Goal: Task Accomplishment & Management: Use online tool/utility

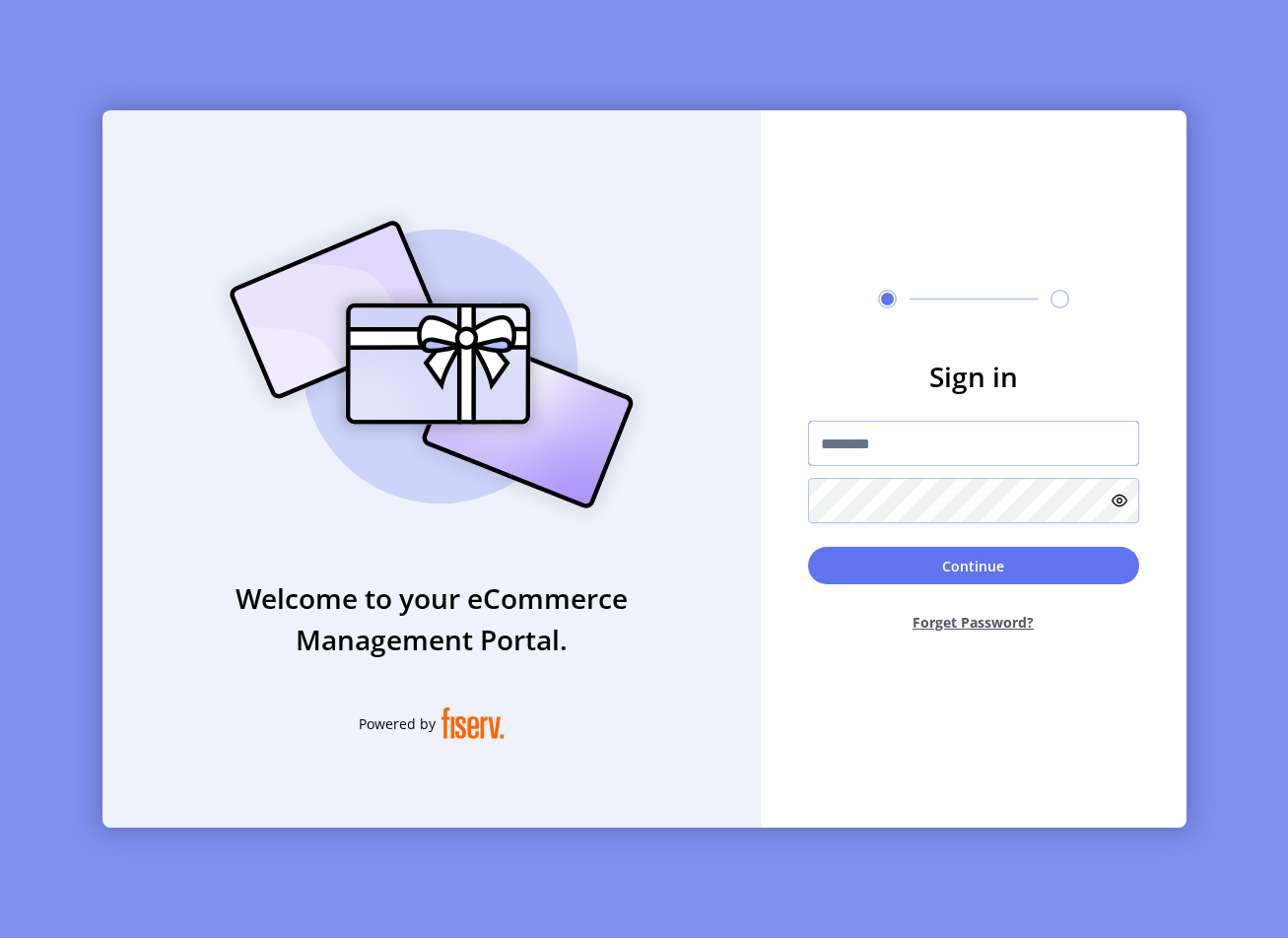
type input "**********"
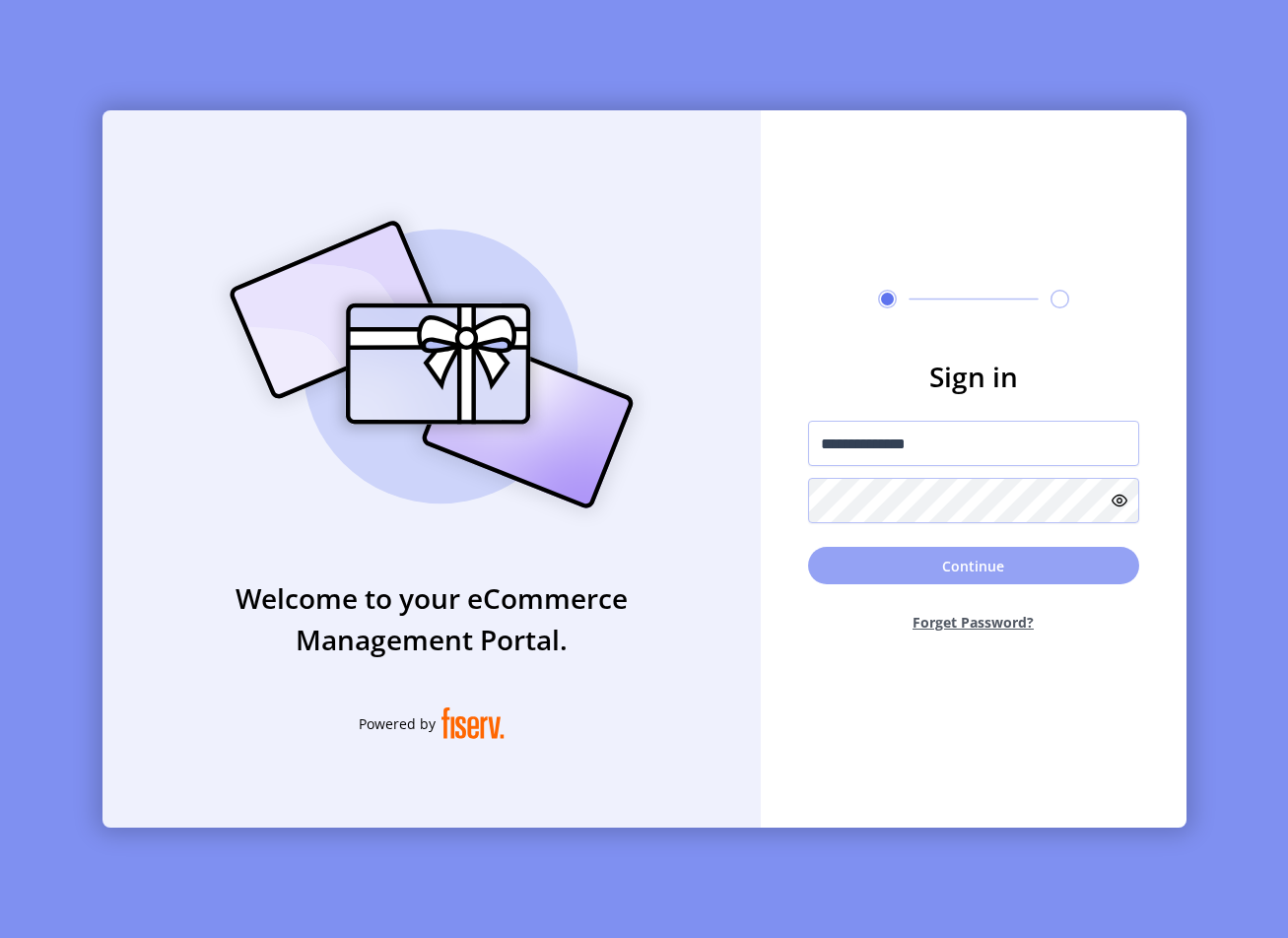
click at [955, 565] on button "Continue" at bounding box center [973, 565] width 331 height 38
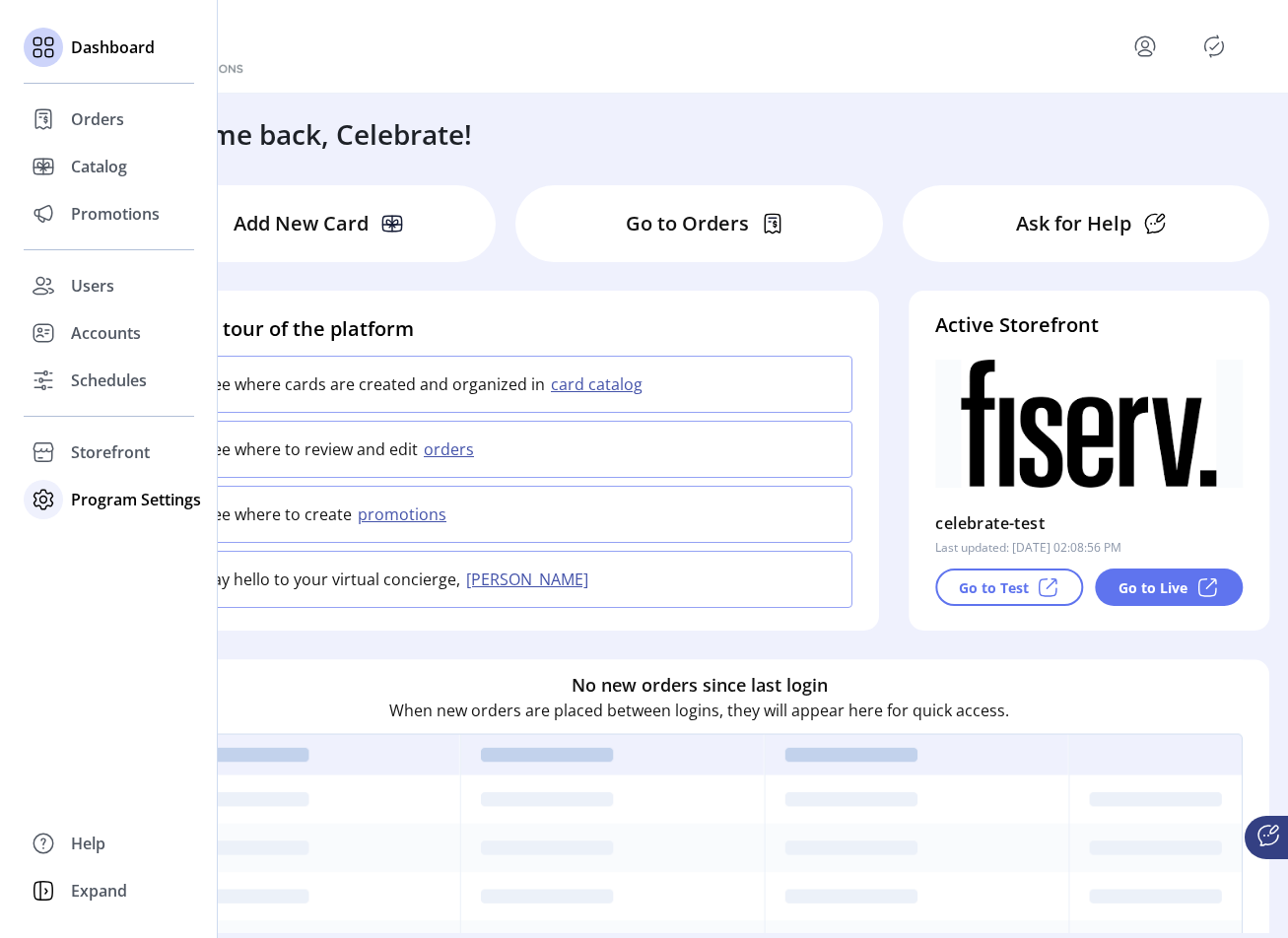
click at [139, 505] on span "Program Settings" at bounding box center [136, 499] width 130 height 24
click at [126, 538] on span "Templates" at bounding box center [110, 539] width 78 height 24
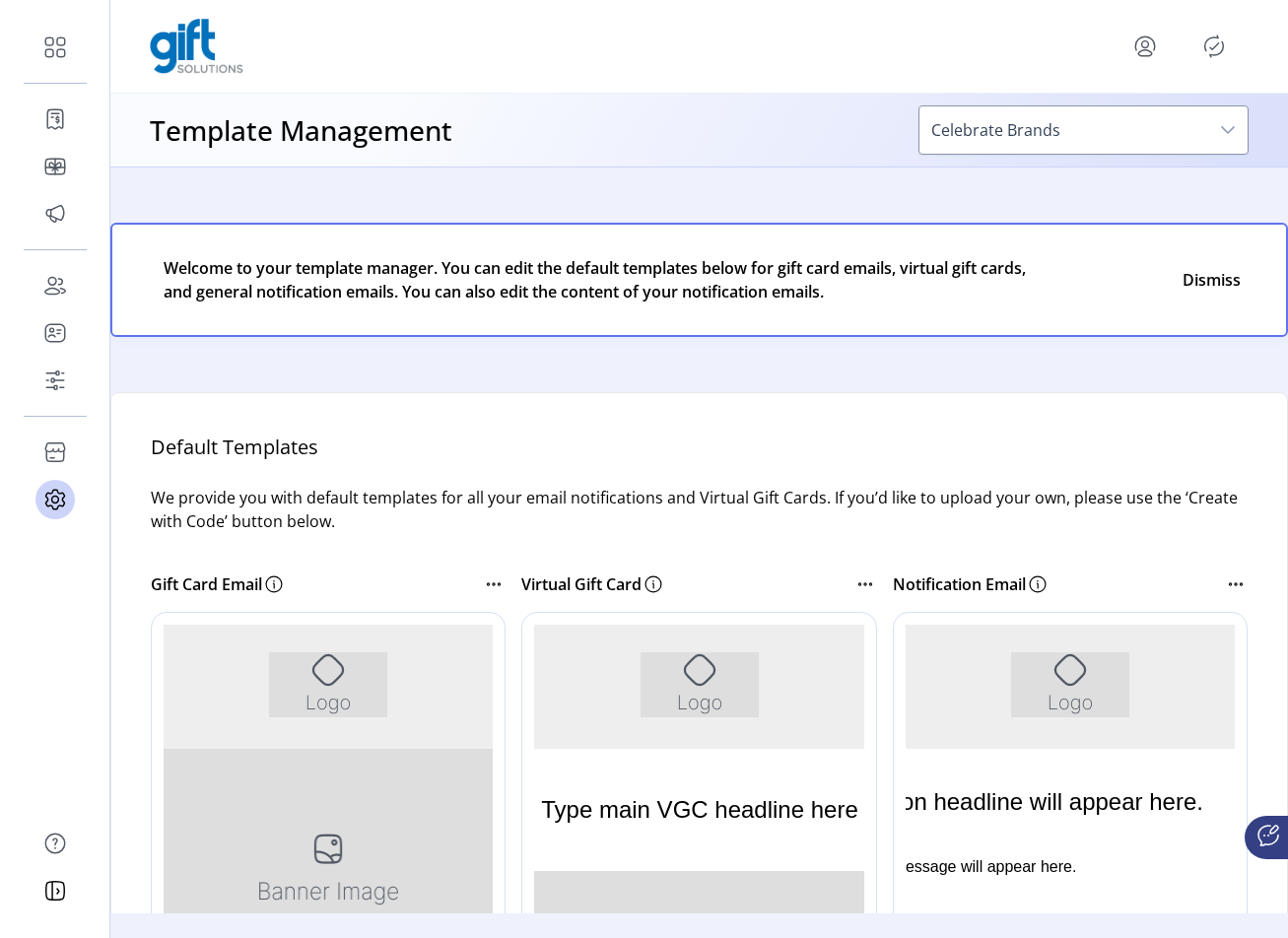
scroll to position [129, 0]
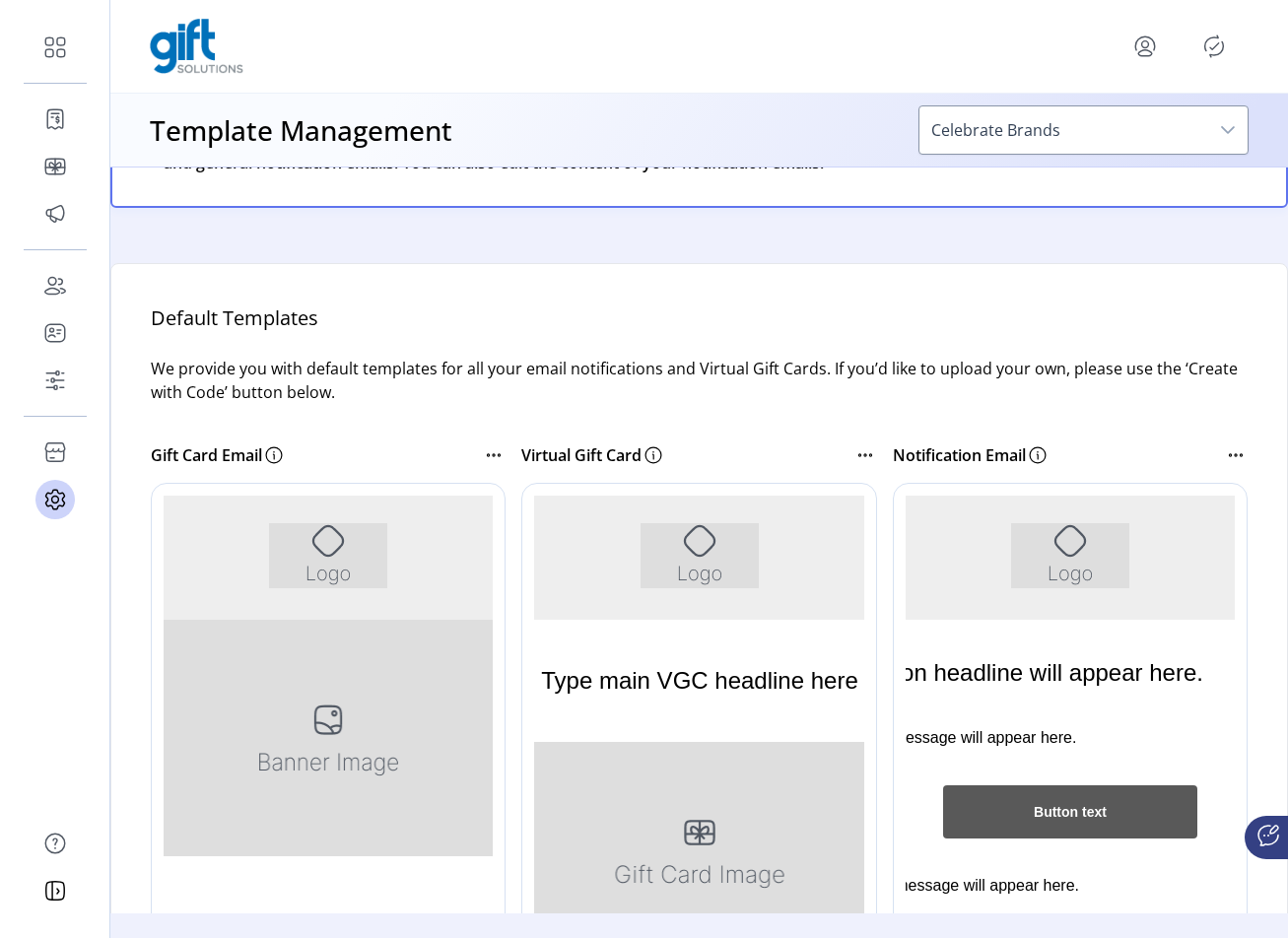
click at [1227, 467] on icon at bounding box center [1236, 455] width 24 height 24
click at [1157, 559] on span "Create with code" at bounding box center [1114, 553] width 163 height 16
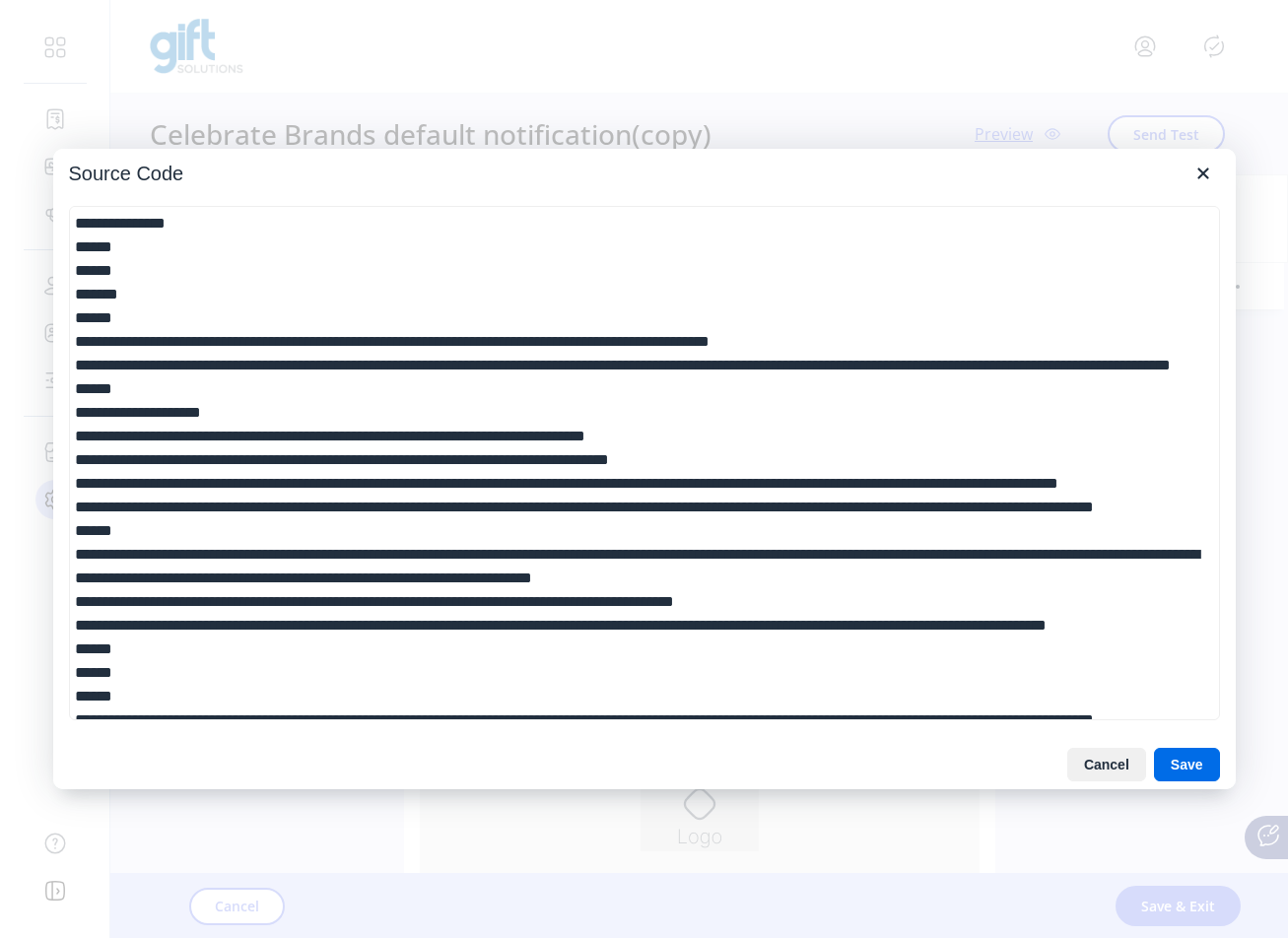
scroll to position [373, 0]
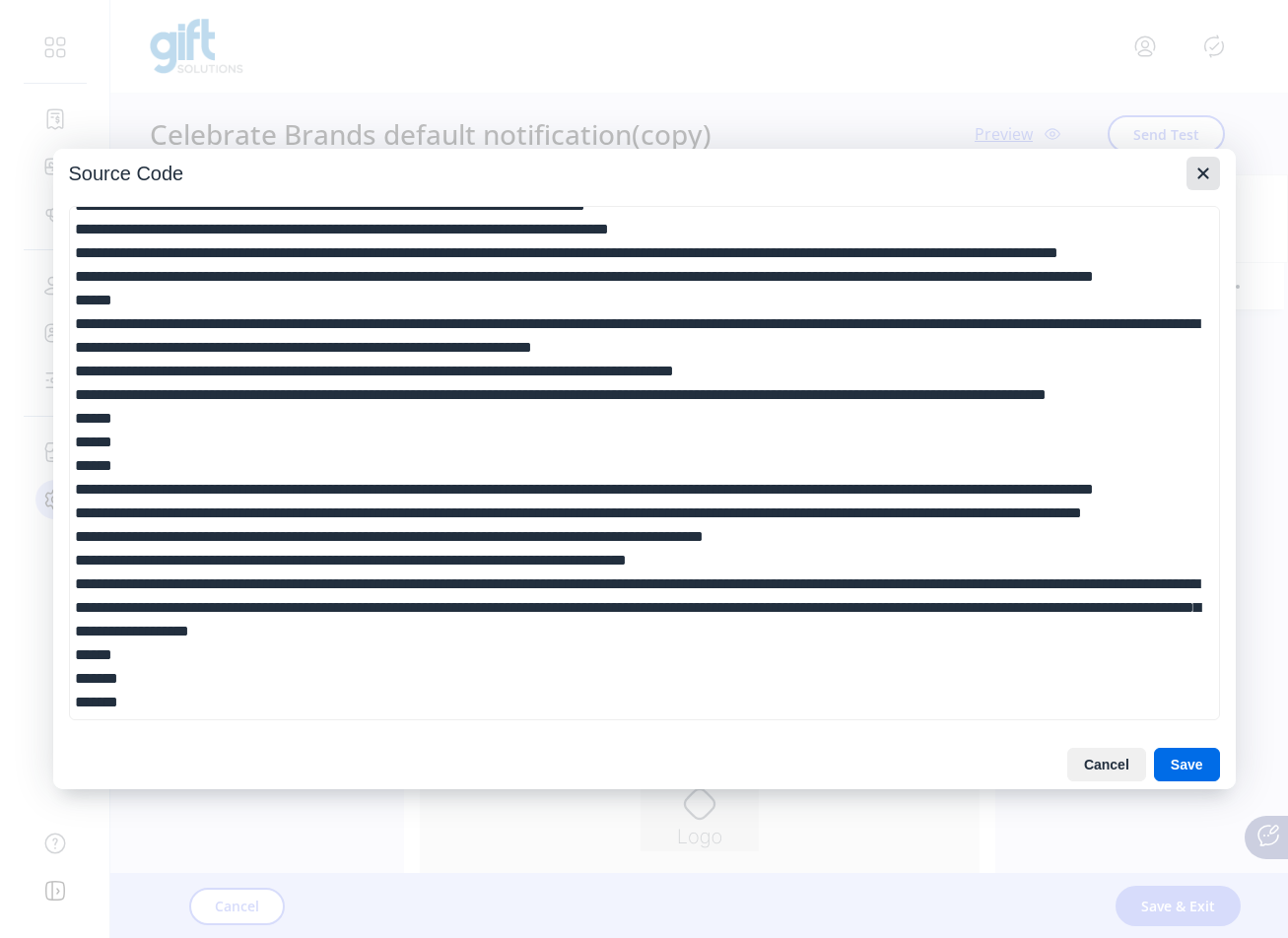
click at [1202, 172] on icon "Close" at bounding box center [1202, 172] width 11 height 11
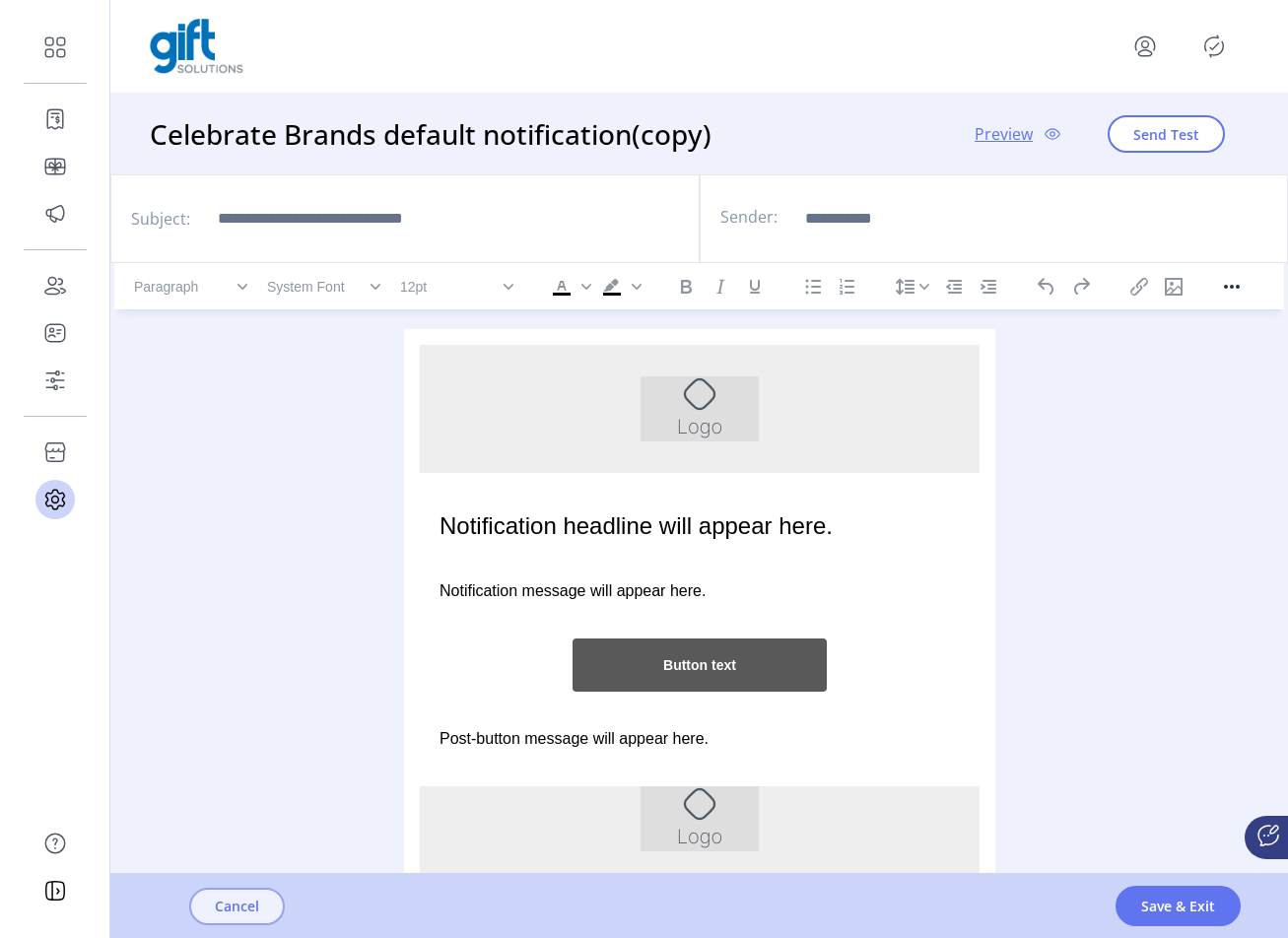
click at [246, 903] on span "Cancel" at bounding box center [236, 905] width 44 height 21
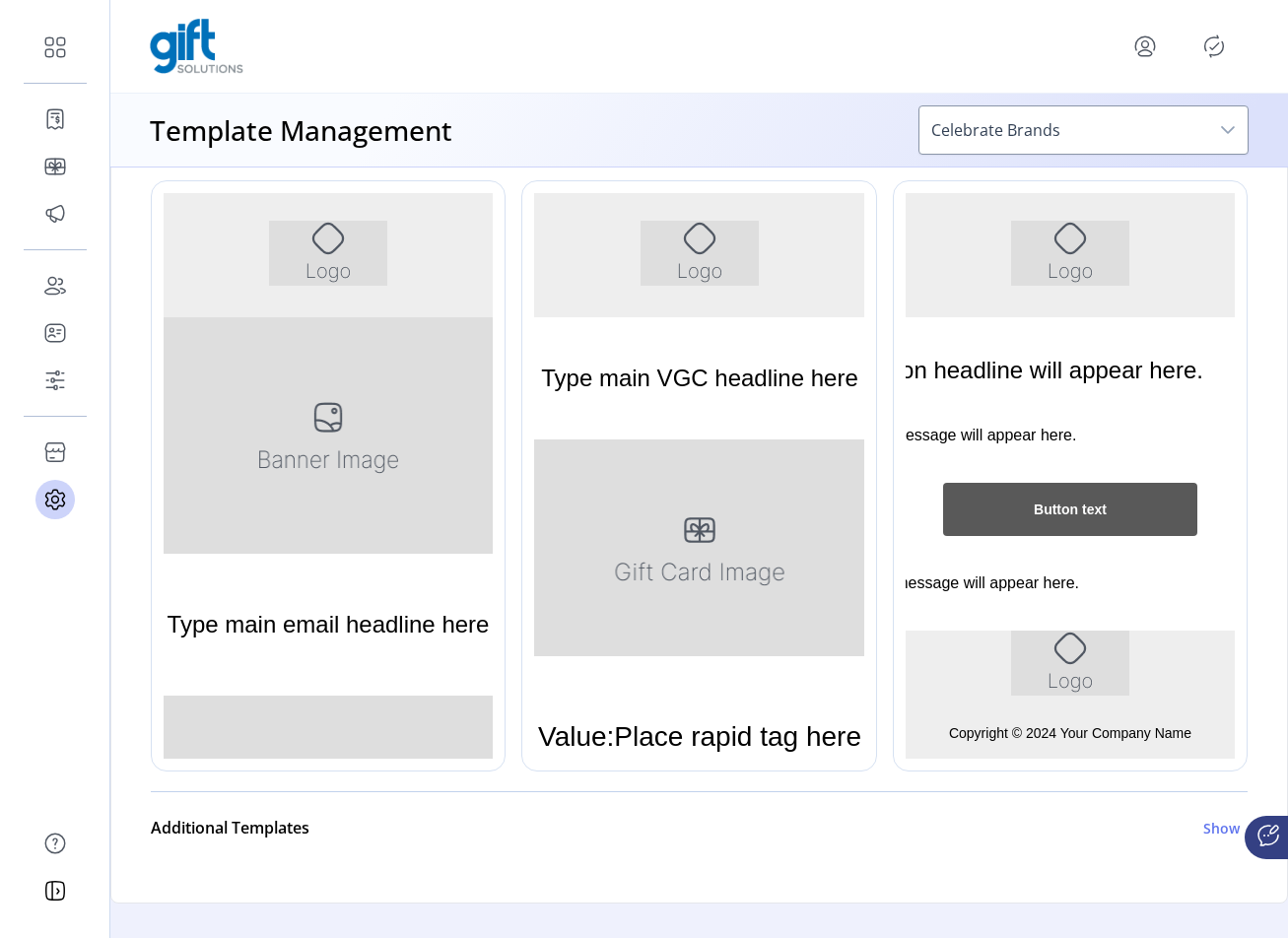
scroll to position [428, 0]
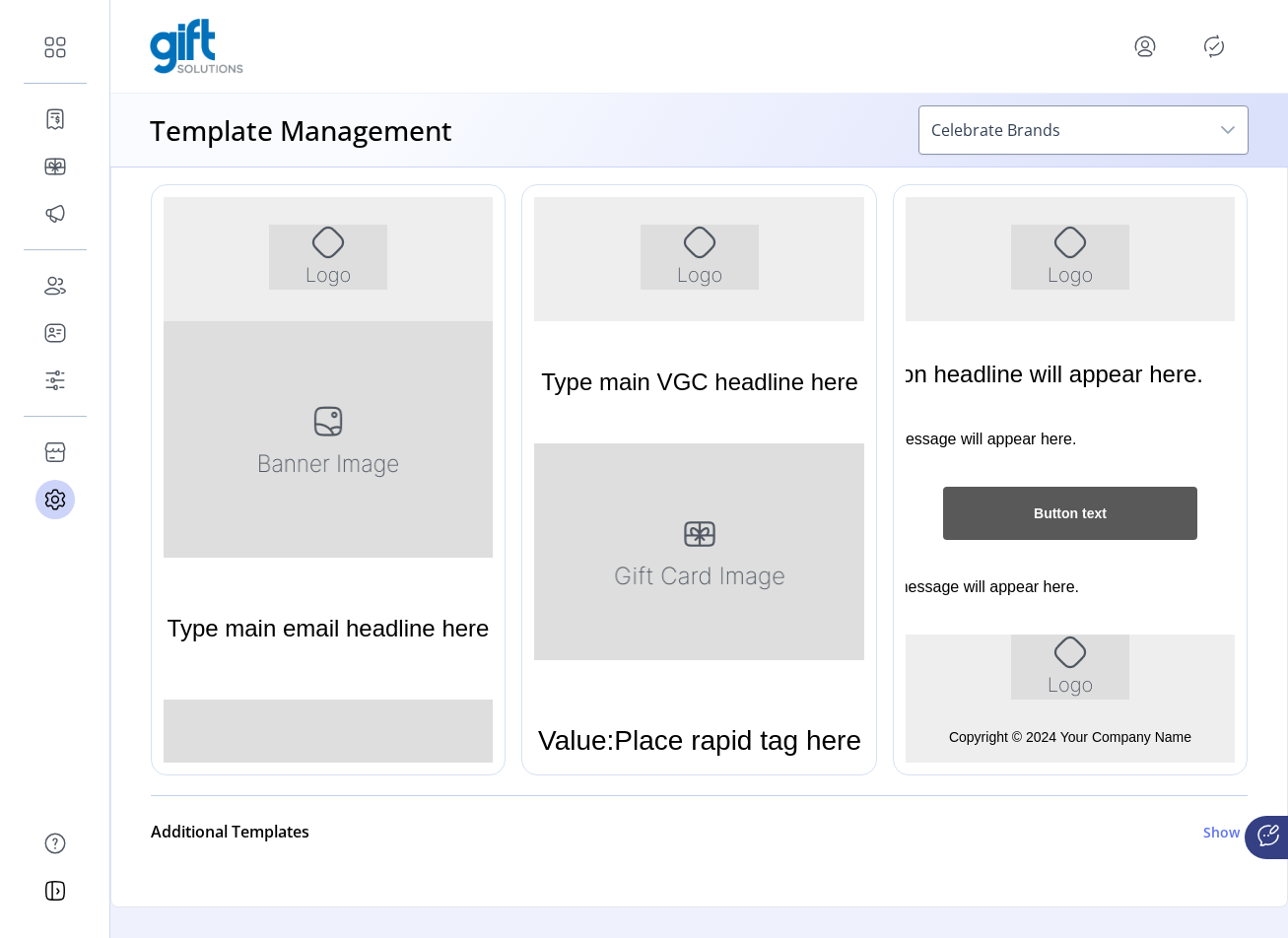
click at [1229, 168] on icon at bounding box center [1236, 156] width 24 height 24
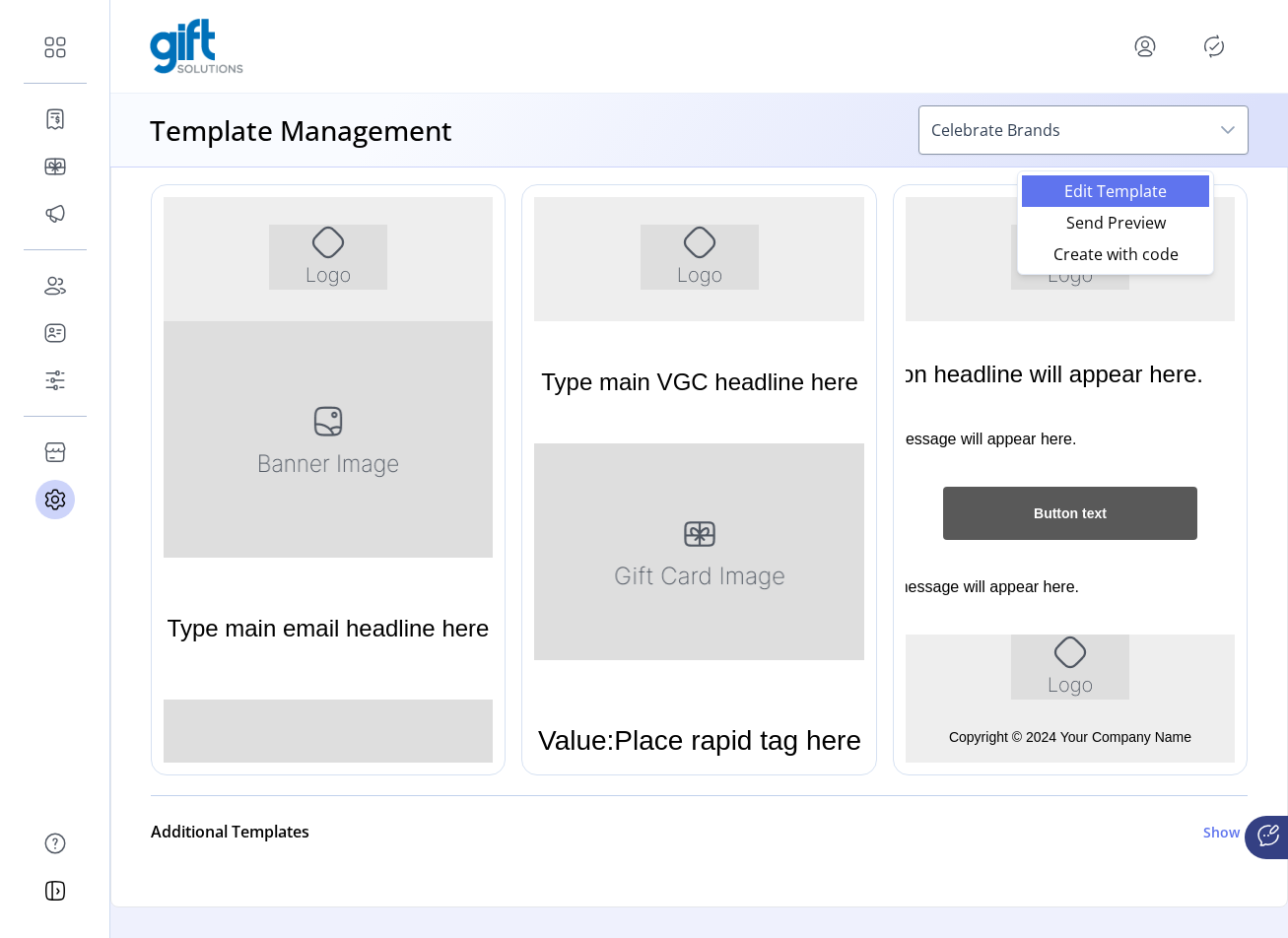
click at [1145, 199] on span "Edit Template" at bounding box center [1114, 191] width 163 height 16
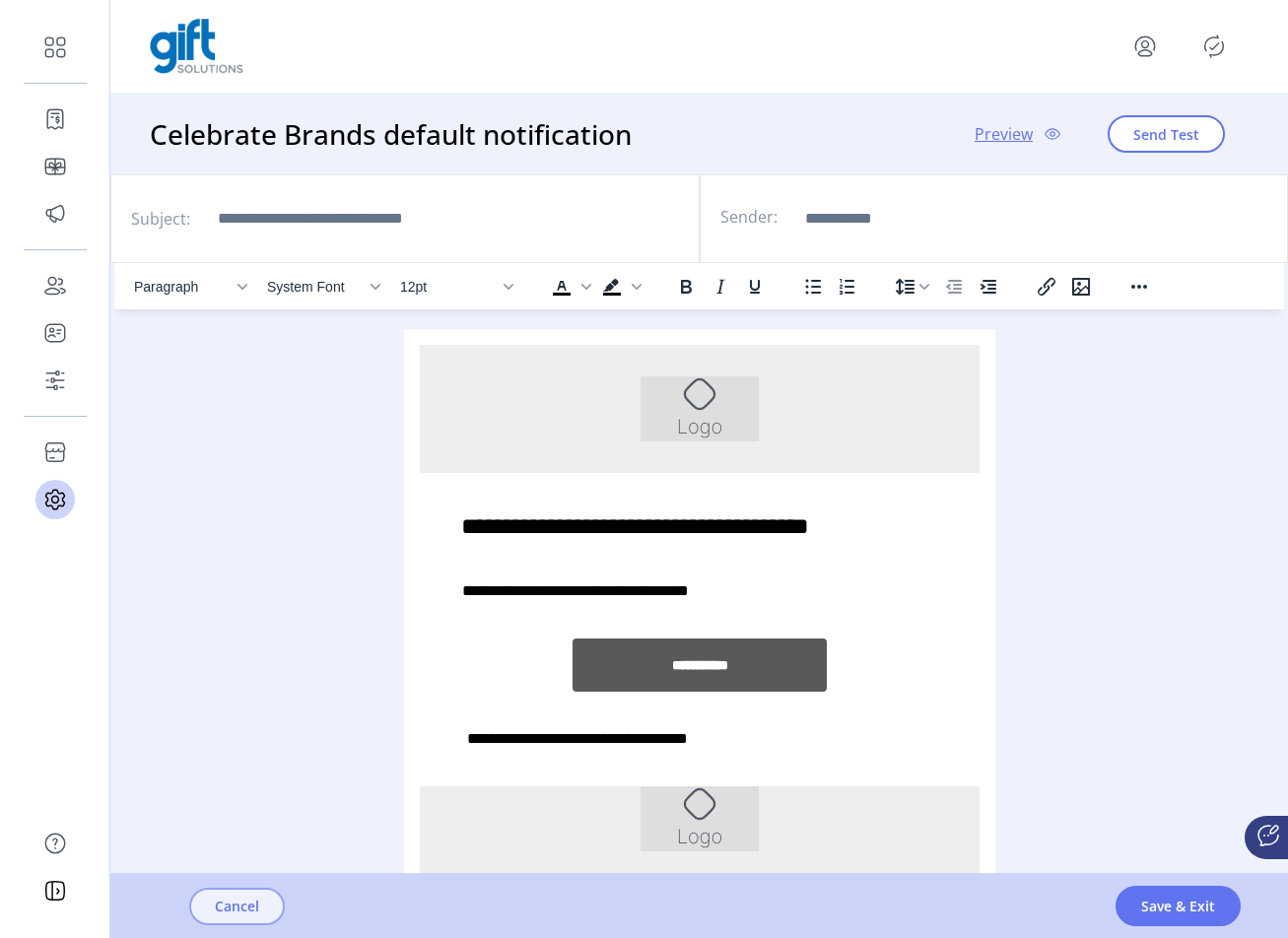
click at [258, 909] on span "Cancel" at bounding box center [236, 905] width 44 height 21
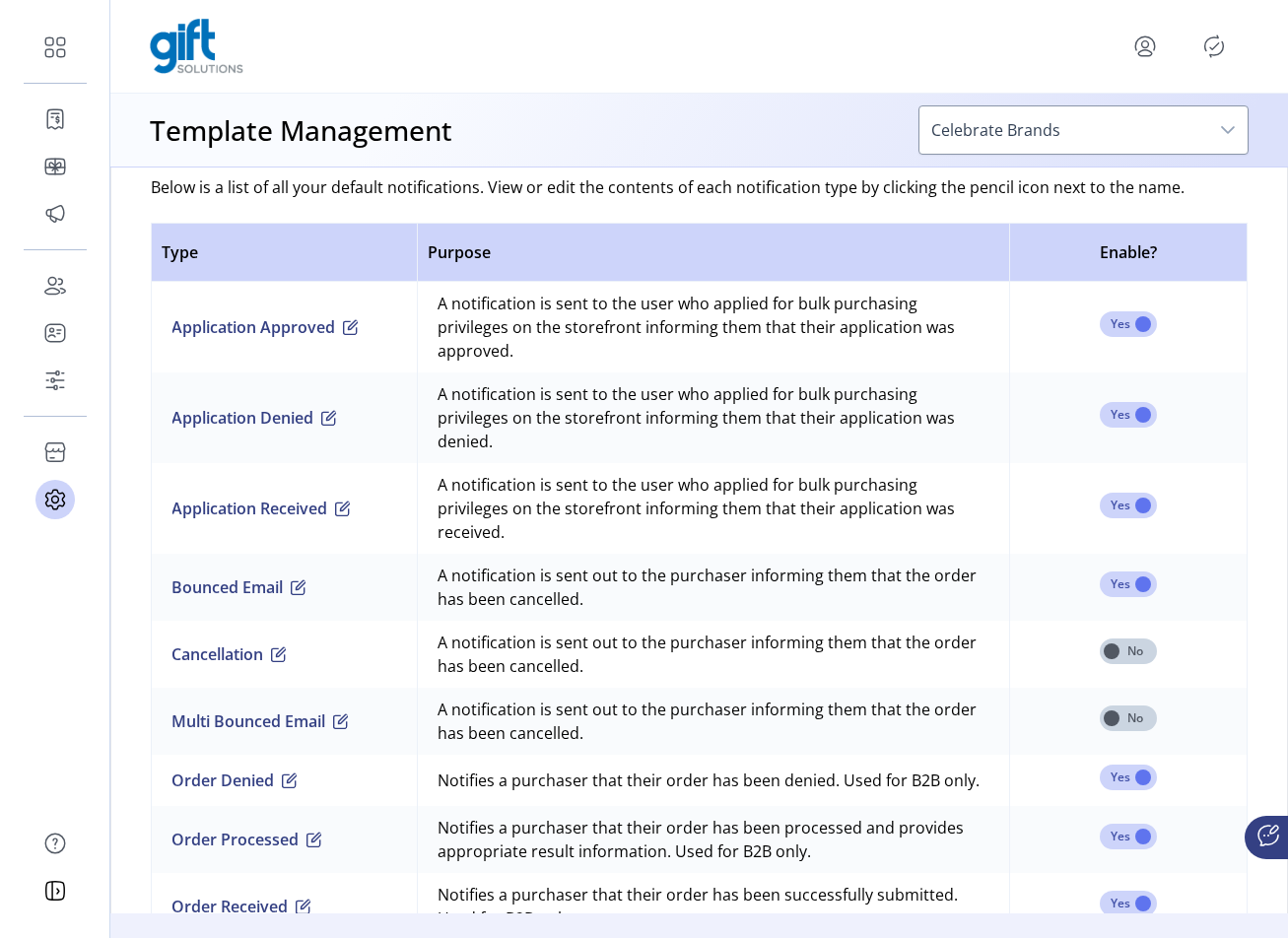
scroll to position [1665, 0]
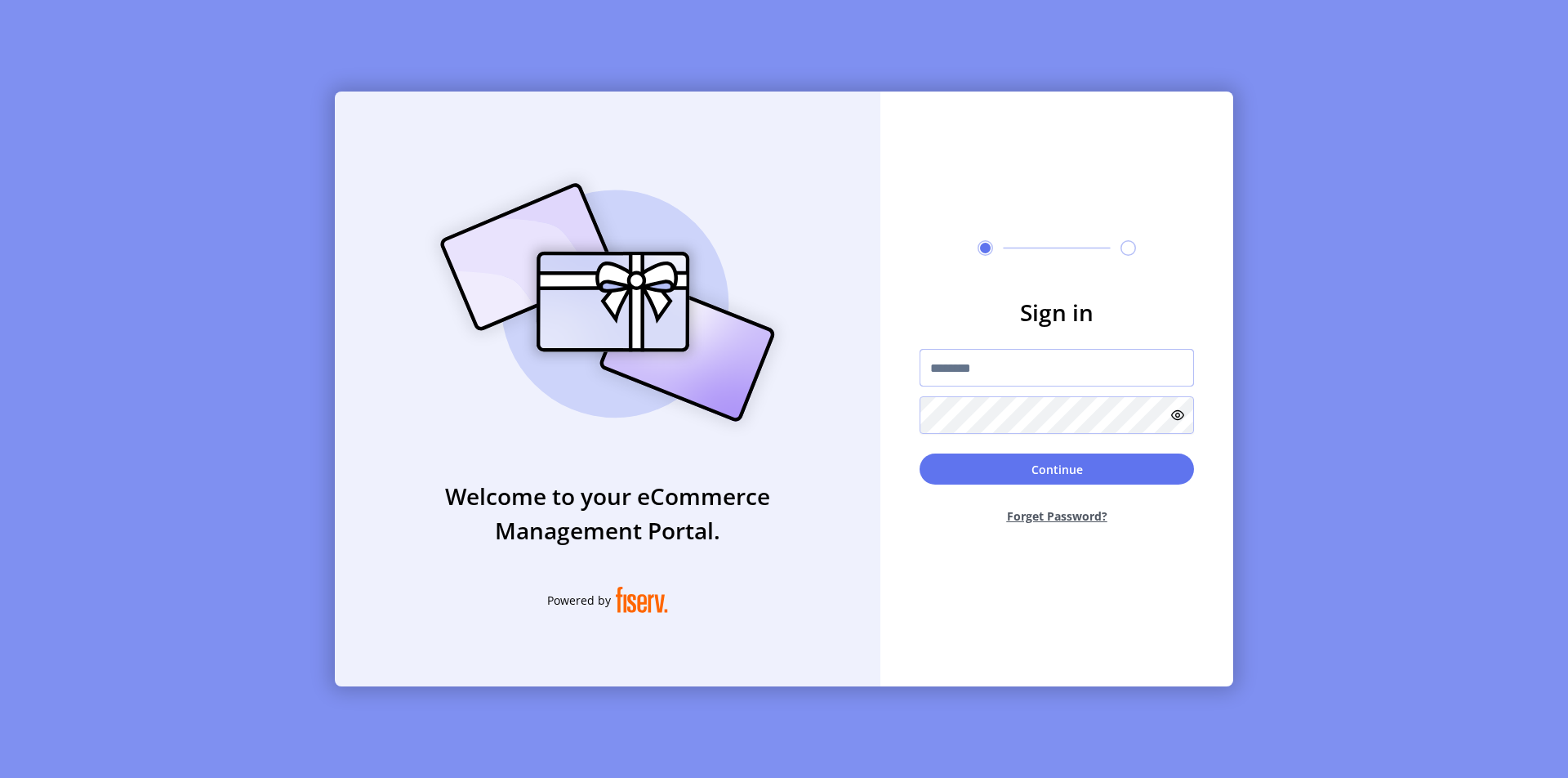
type input "**********"
click at [1022, 463] on button "Continue" at bounding box center [1057, 469] width 275 height 31
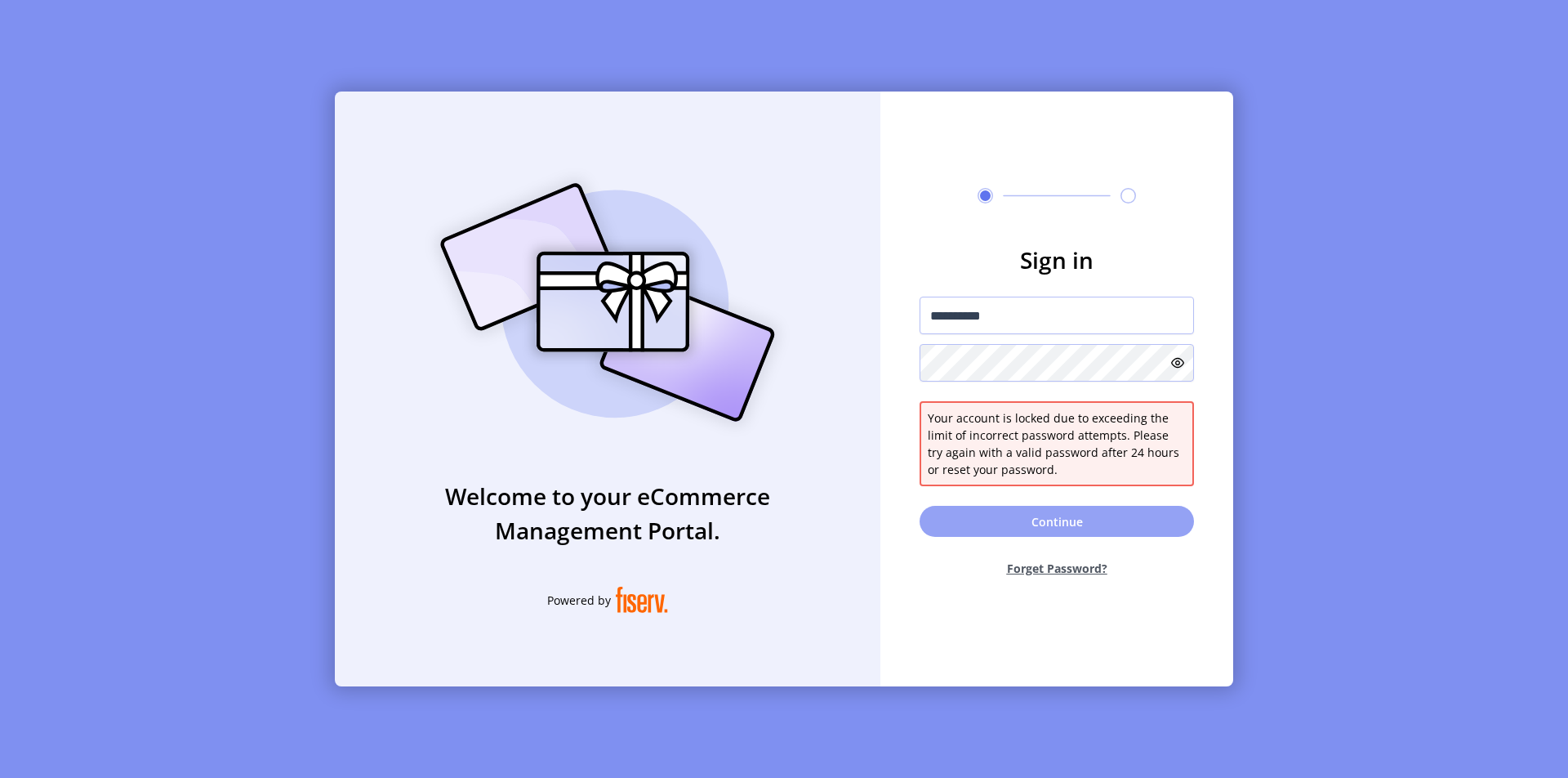
click at [1046, 521] on button "Continue" at bounding box center [1057, 521] width 275 height 31
click at [1017, 341] on div "**********" at bounding box center [1057, 339] width 275 height 85
click at [1066, 316] on input "**********" at bounding box center [1057, 316] width 275 height 38
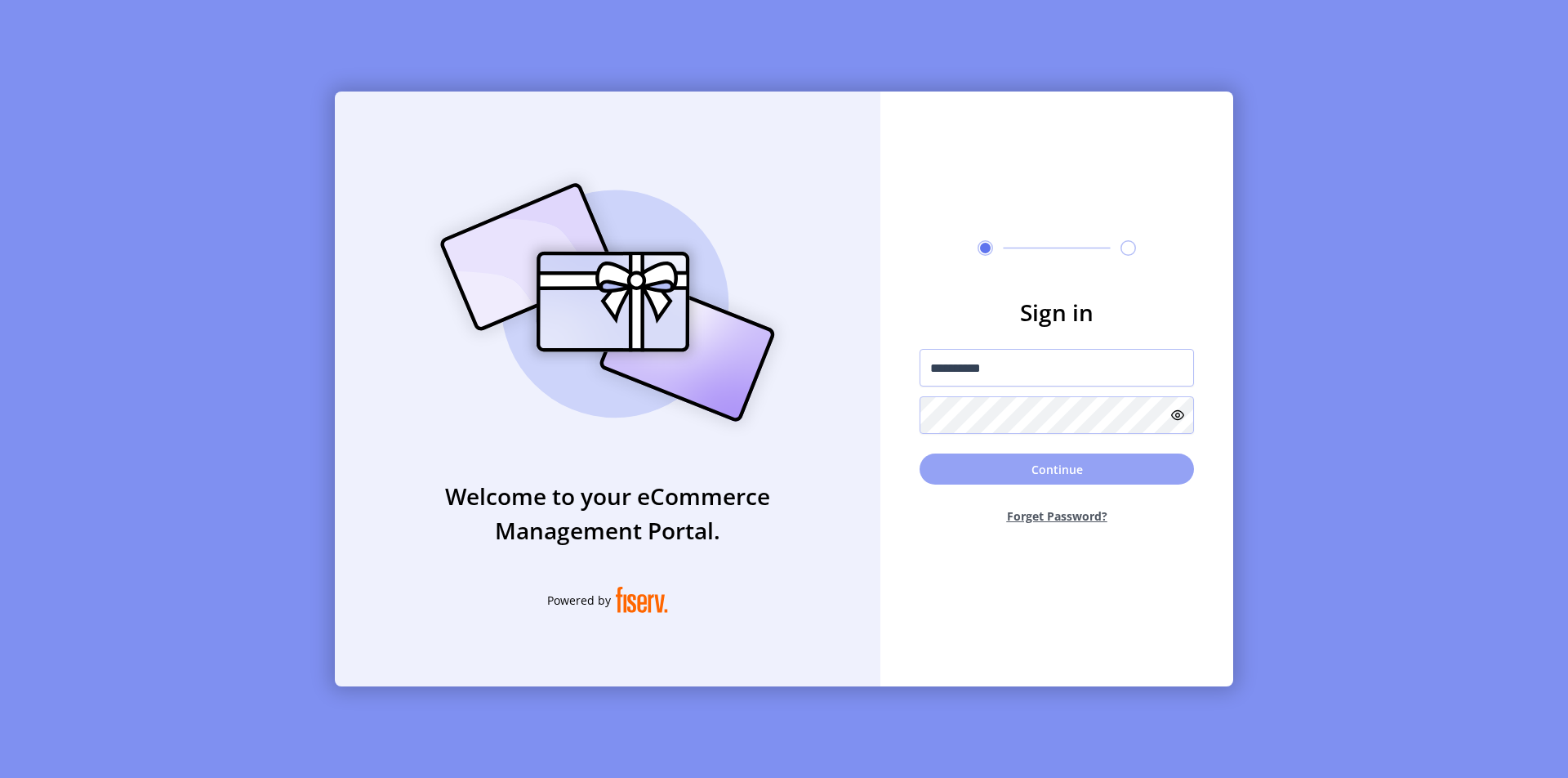
click at [1043, 467] on button "Continue" at bounding box center [1057, 469] width 275 height 31
type input "**********"
click at [989, 471] on button "Continue" at bounding box center [1057, 469] width 275 height 31
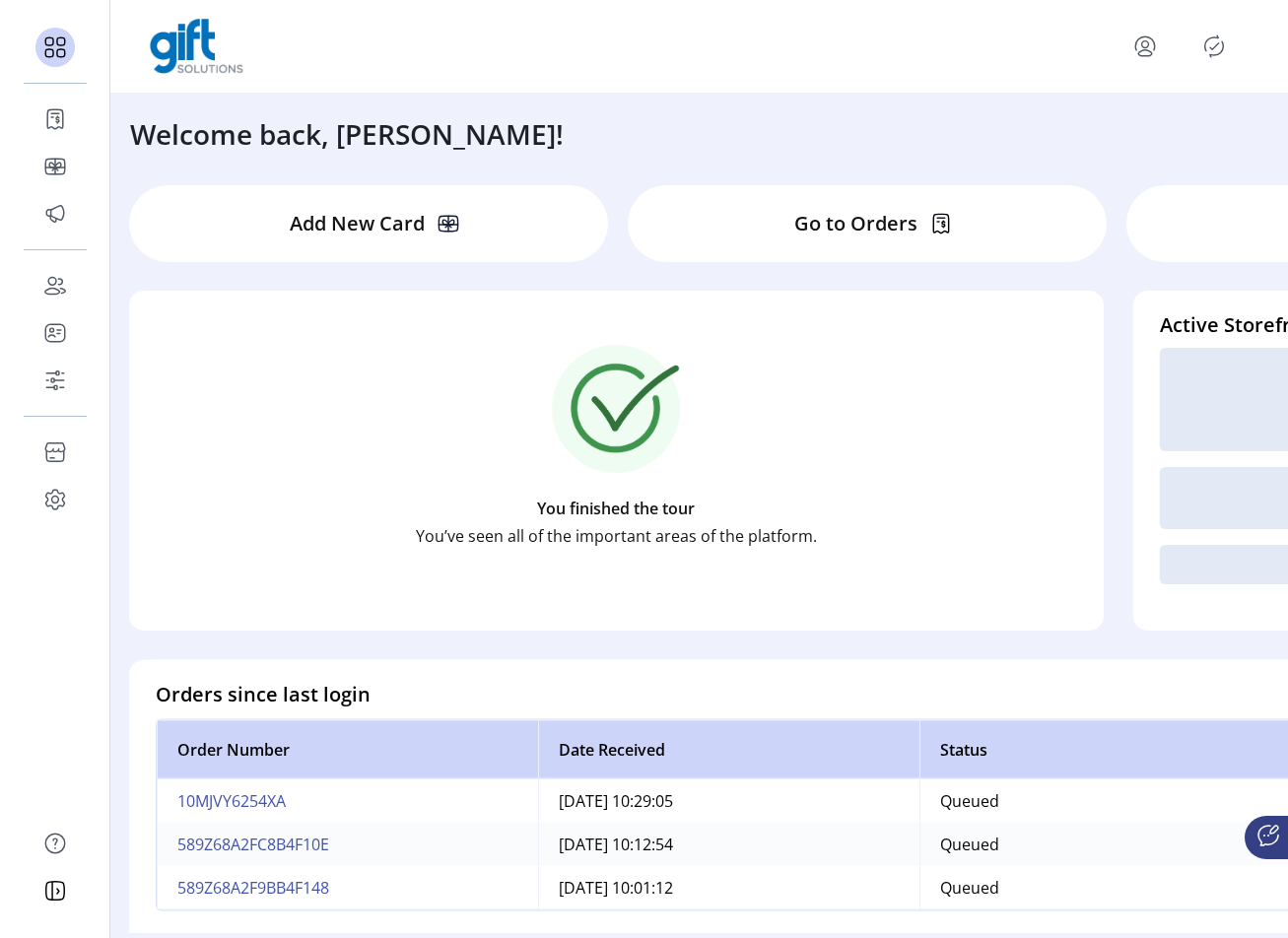
scroll to position [361, 0]
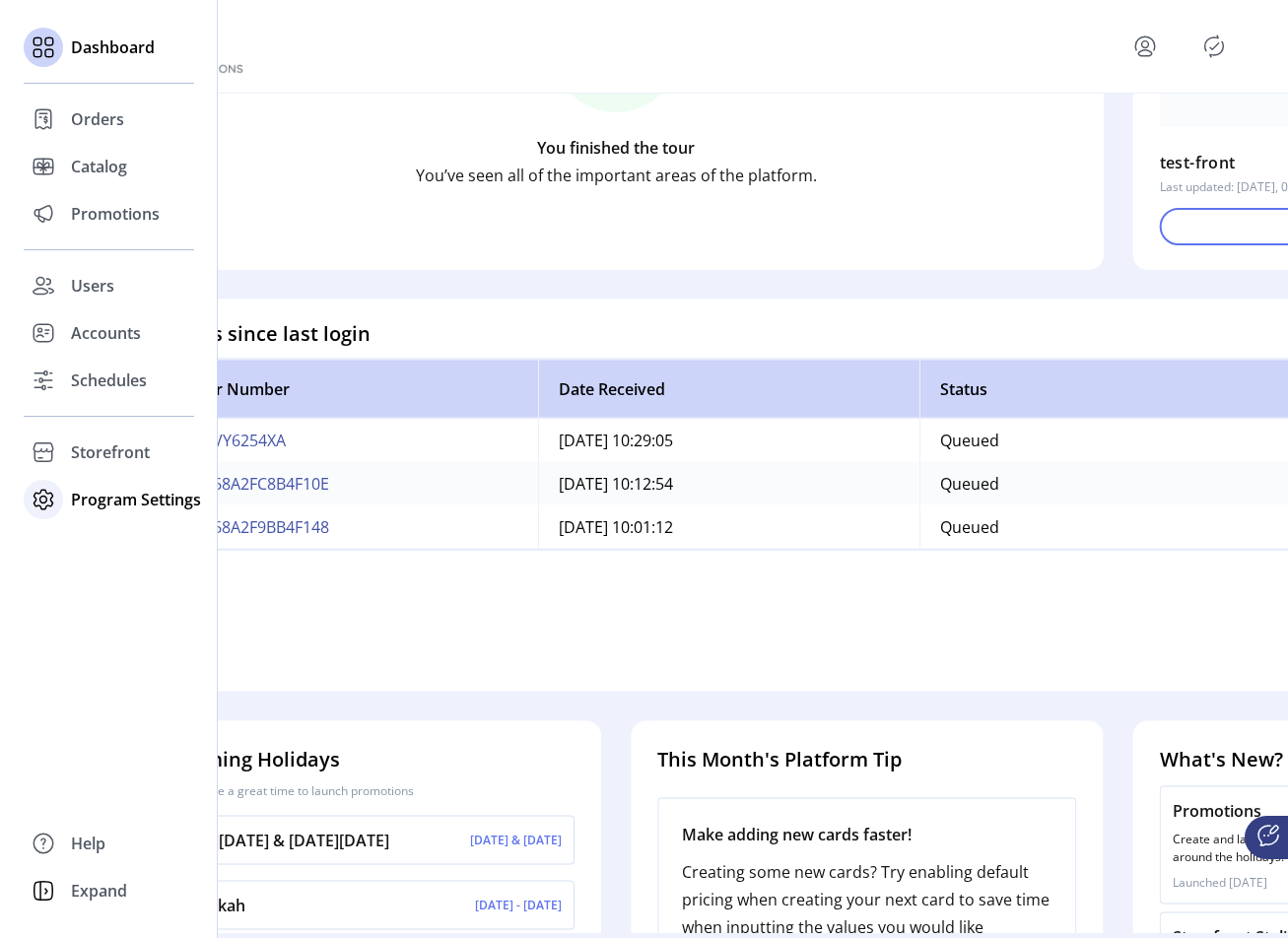
click at [78, 498] on span "Program Settings" at bounding box center [136, 499] width 130 height 24
click at [116, 542] on span "Templates" at bounding box center [110, 539] width 78 height 24
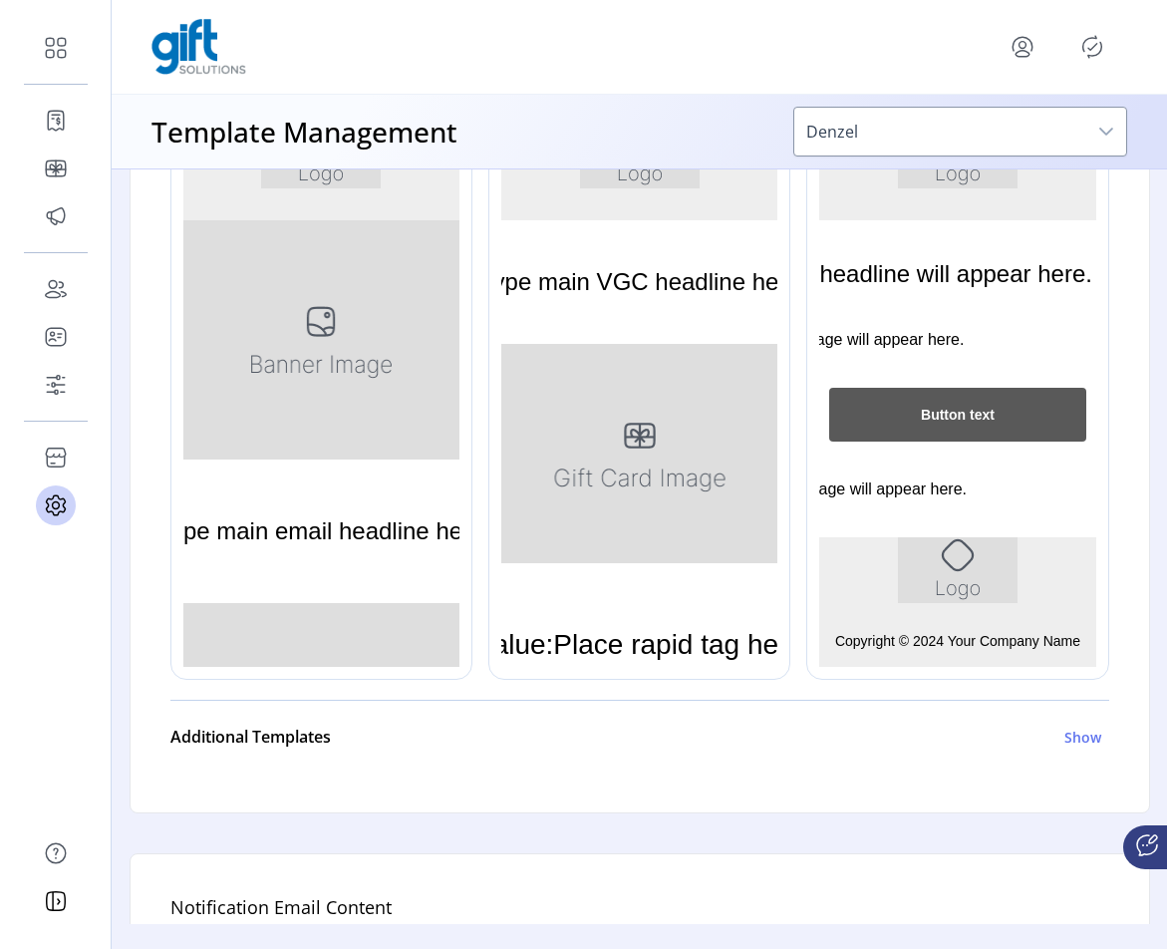
scroll to position [392, 0]
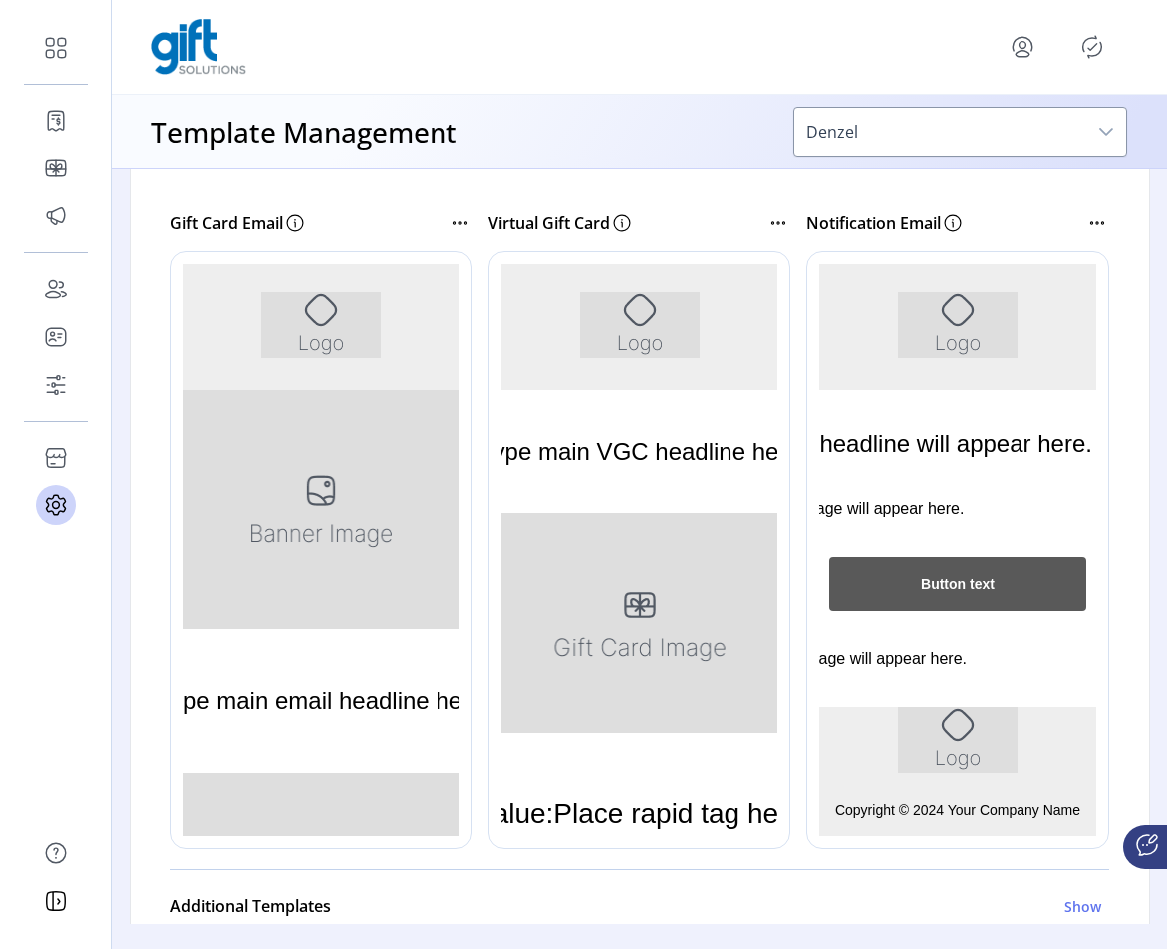
click at [1109, 218] on div "Default Templates We provide you with default templates for all your email noti…" at bounding box center [640, 506] width 1021 height 954
click at [1102, 223] on icon at bounding box center [1097, 223] width 24 height 24
click at [994, 299] on span "Create with code" at bounding box center [979, 298] width 165 height 16
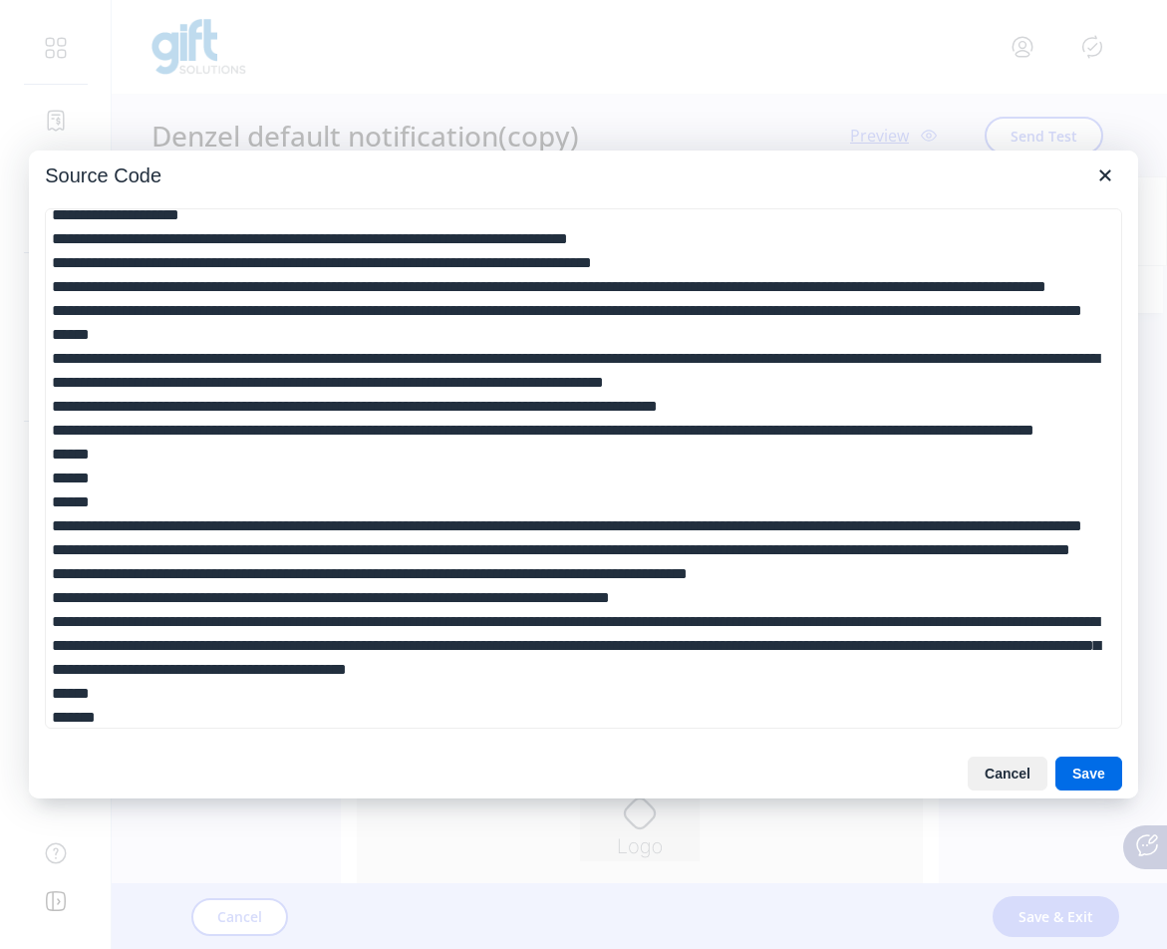
scroll to position [377, 0]
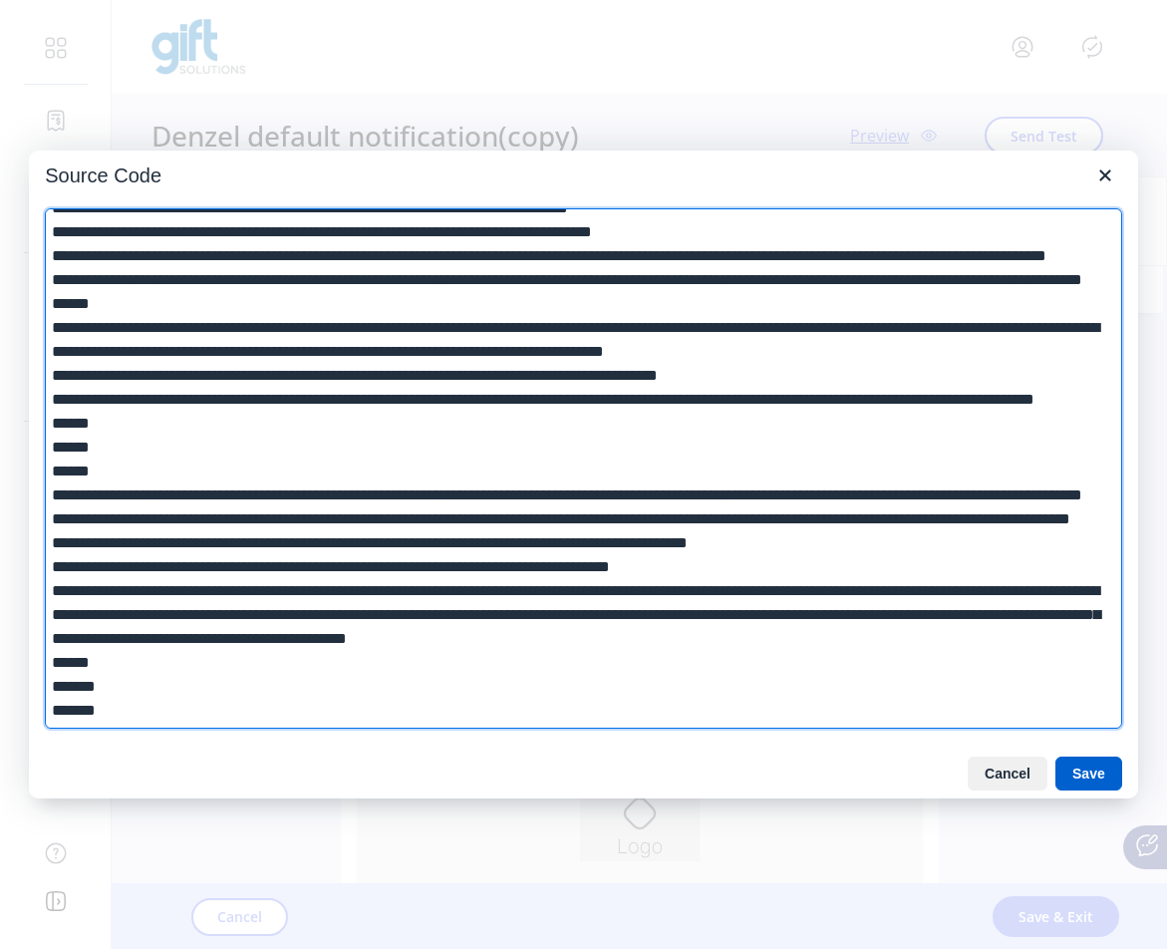
click at [1088, 773] on button "Save" at bounding box center [1088, 773] width 67 height 34
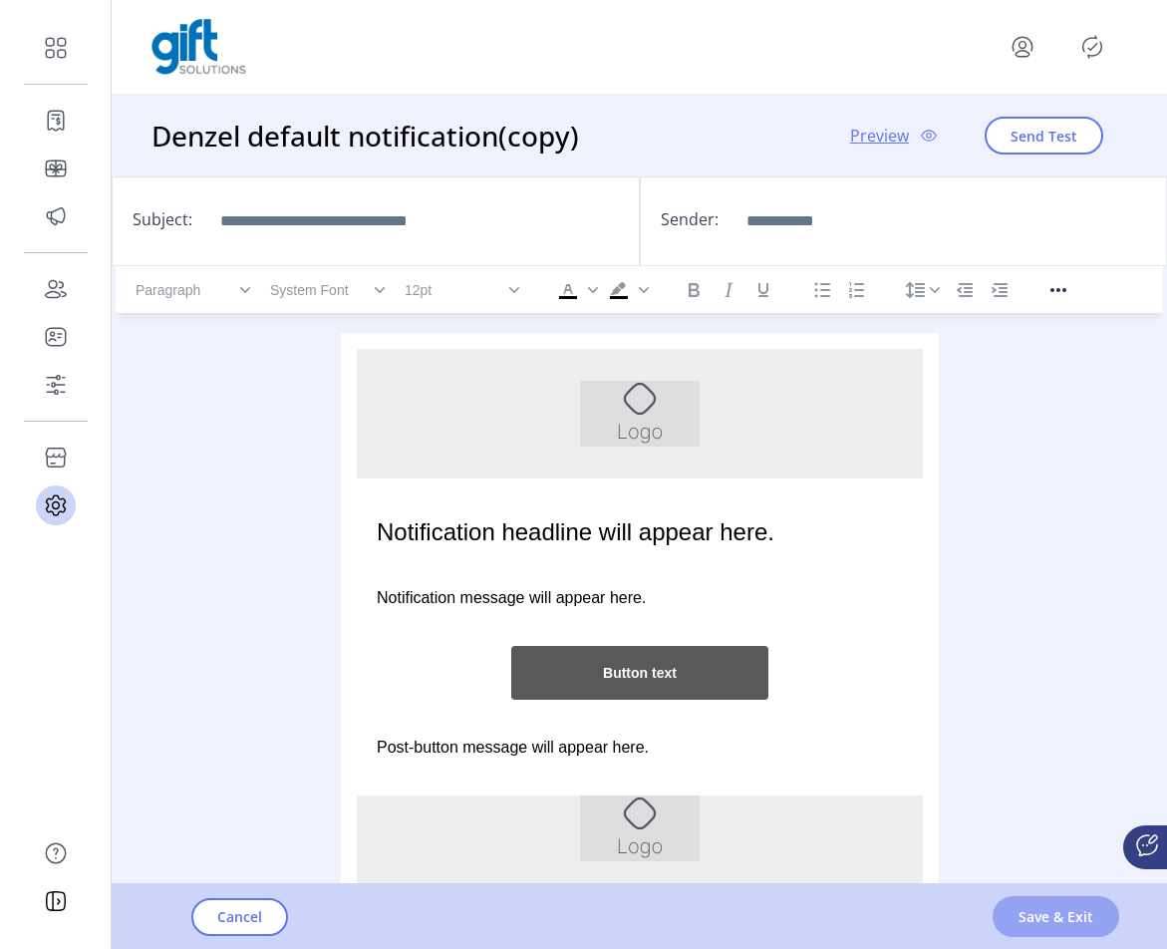
click at [1083, 922] on span "Save & Exit" at bounding box center [1056, 916] width 75 height 21
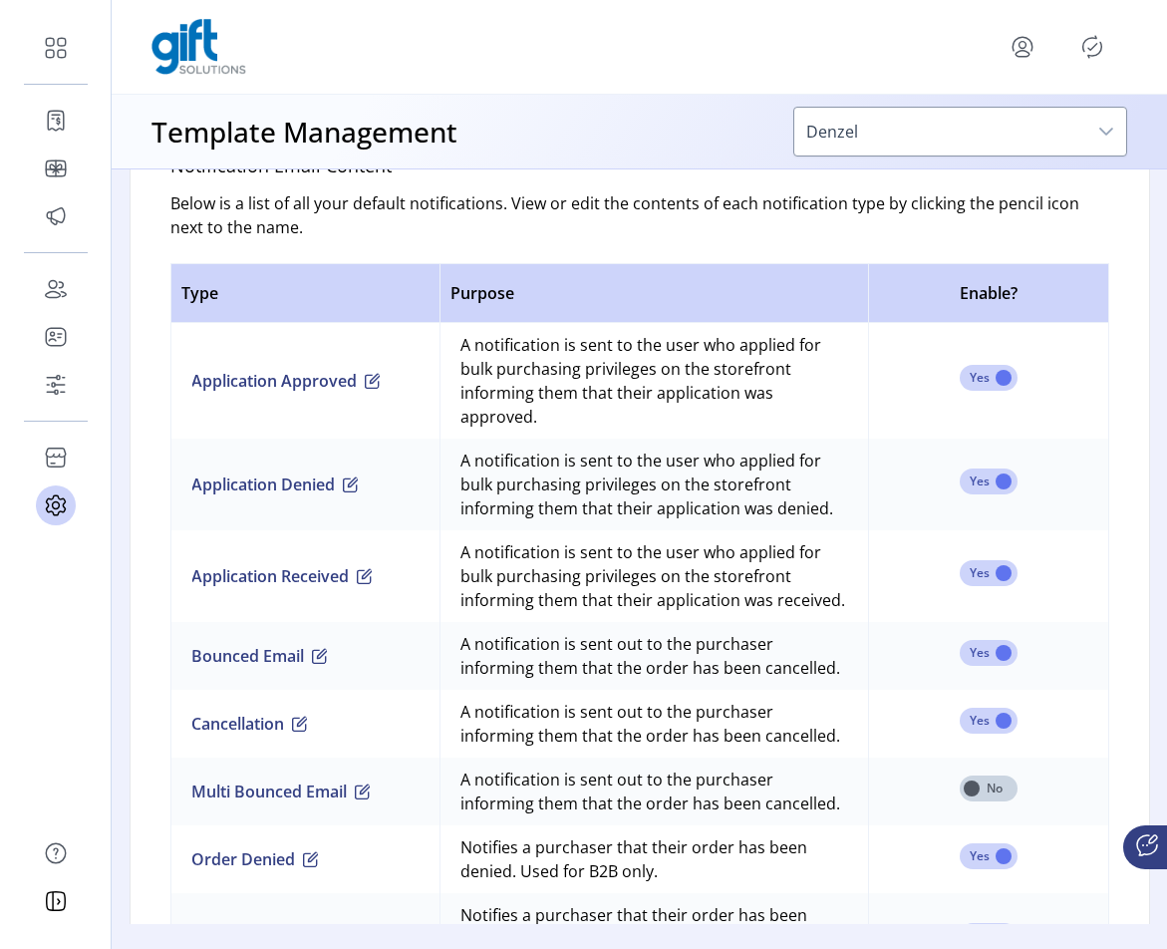
scroll to position [1128, 0]
